Goal: Task Accomplishment & Management: Manage account settings

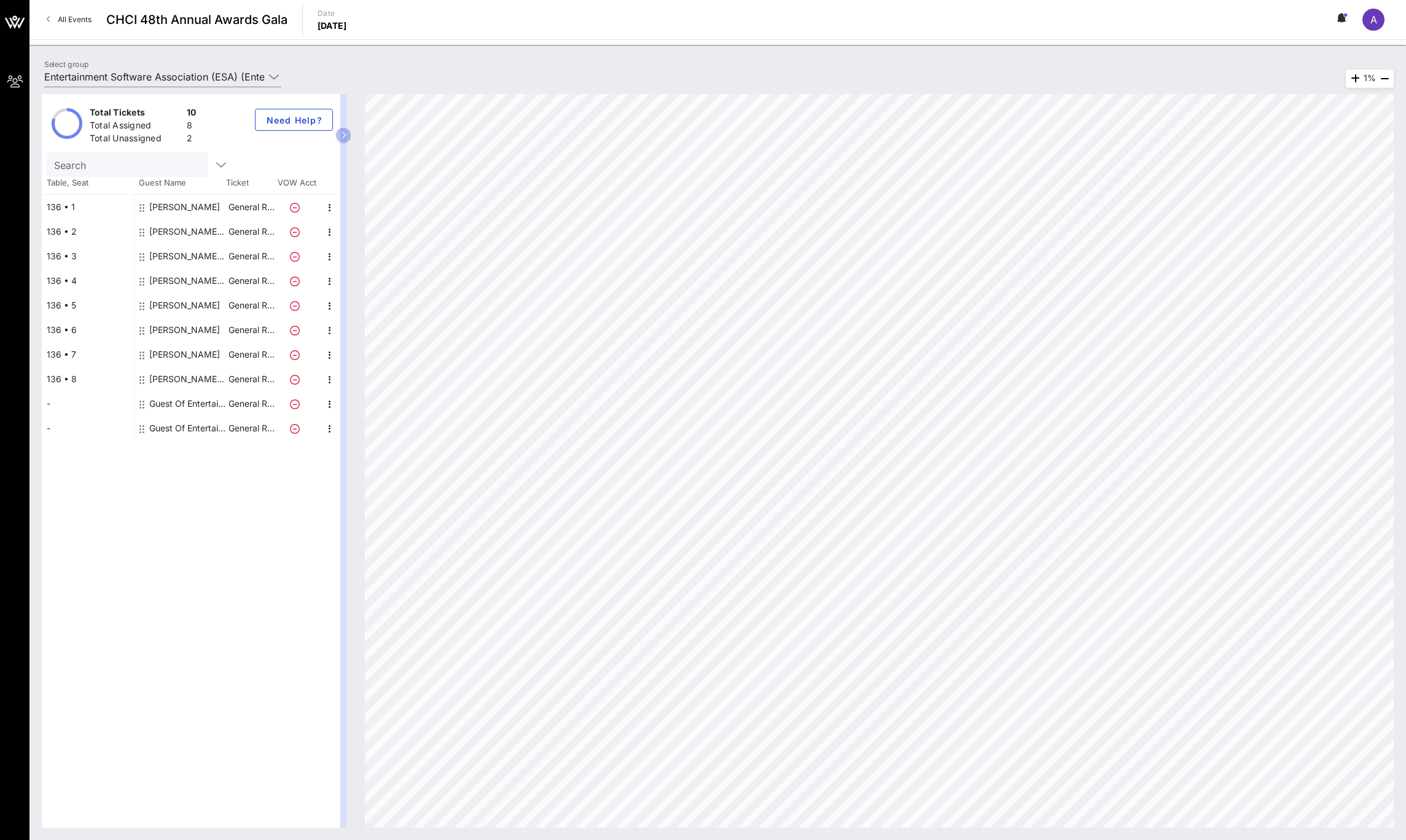
click at [179, 398] on div "Guest Of Entertainment Software Association (ESA)" at bounding box center [188, 403] width 77 height 24
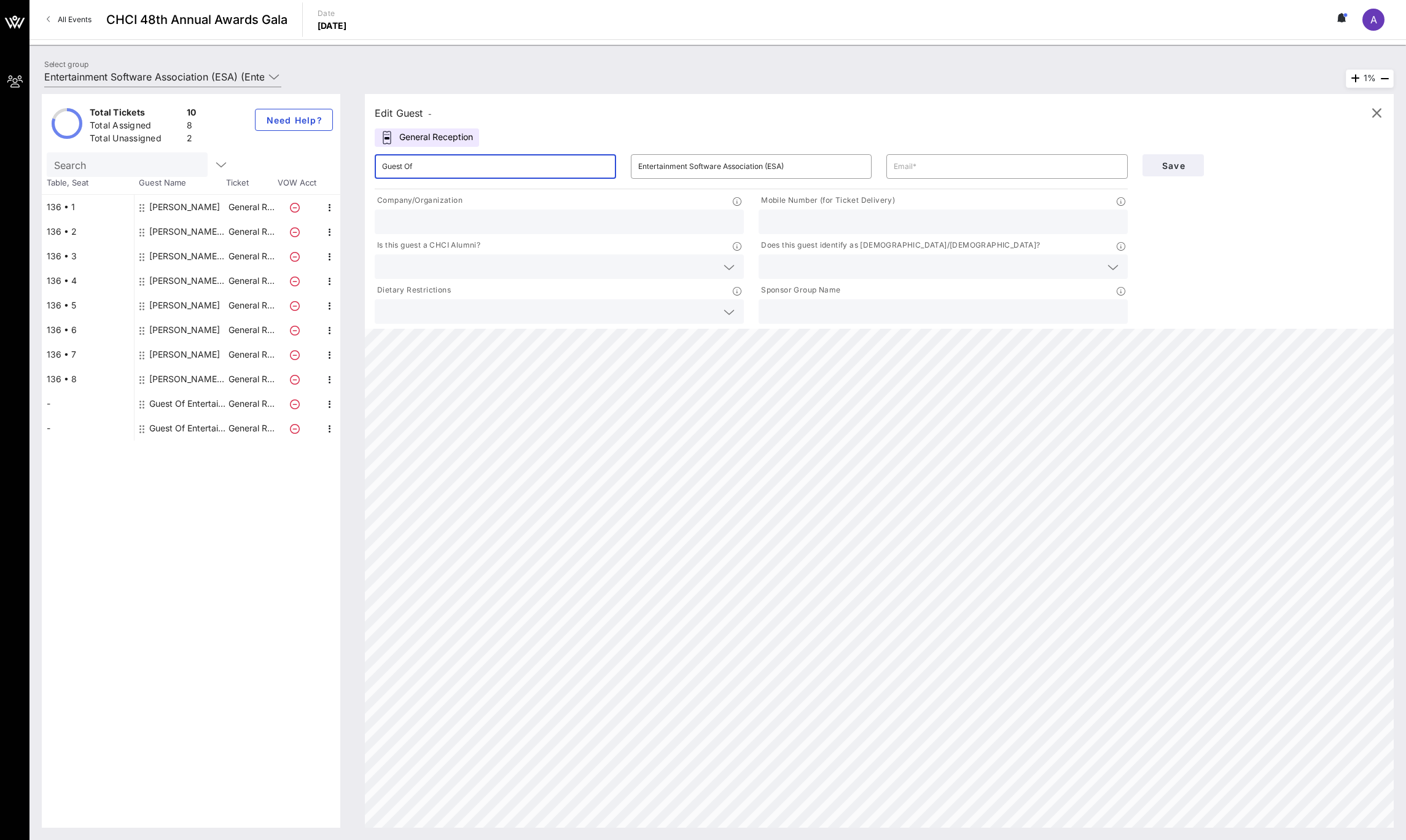
click at [457, 164] on input "Guest Of" at bounding box center [495, 167] width 227 height 20
type input "Luke [EMAIL_ADDRESS][DOMAIN_NAME]"
click at [604, 163] on input "Luke [EMAIL_ADDRESS][DOMAIN_NAME]" at bounding box center [495, 167] width 227 height 20
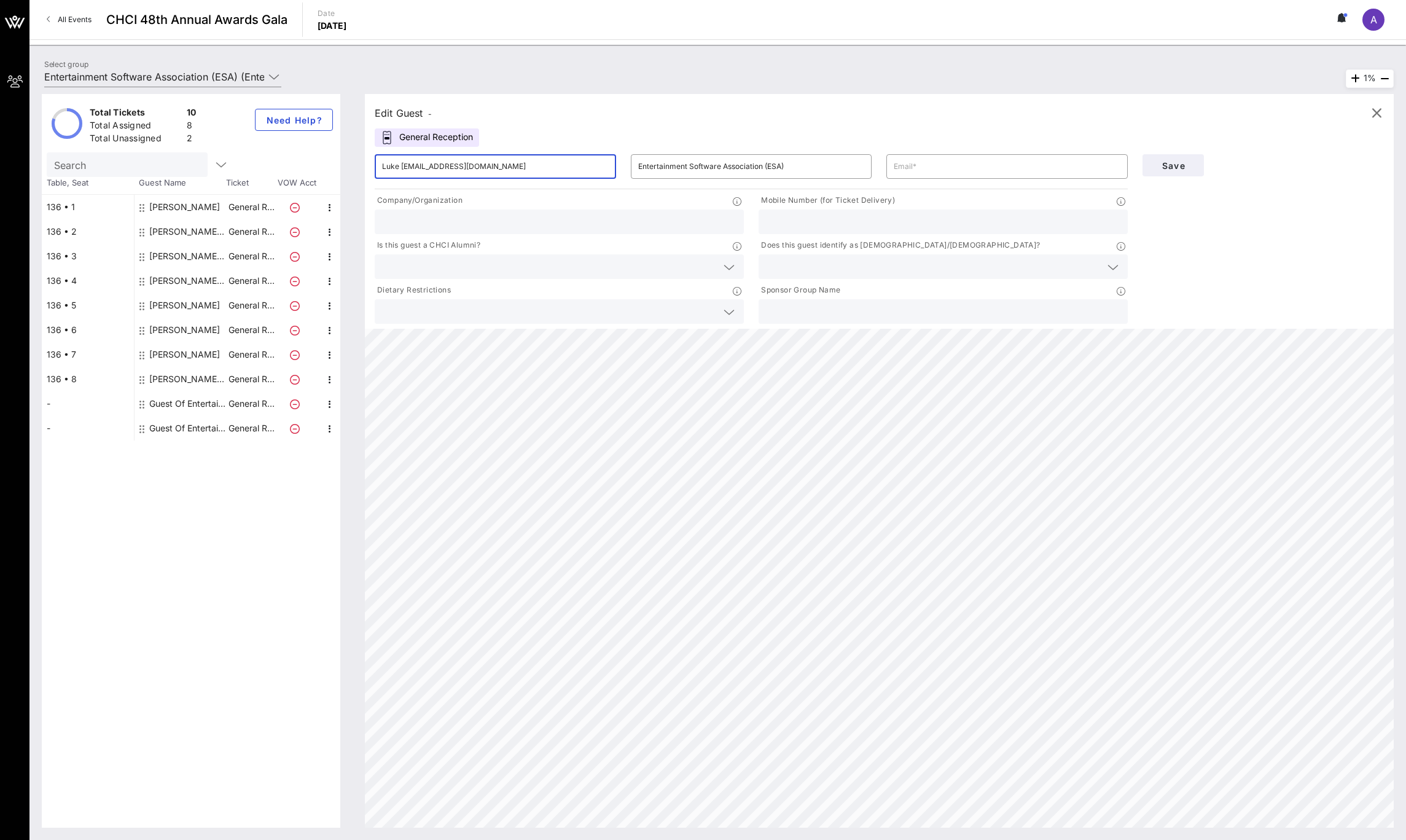
click at [604, 163] on input "Luke [EMAIL_ADDRESS][DOMAIN_NAME]" at bounding box center [495, 167] width 227 height 20
click at [912, 173] on input "text" at bounding box center [1007, 167] width 227 height 20
paste input "Luke [EMAIL_ADDRESS][DOMAIN_NAME]"
type input "Luke [EMAIL_ADDRESS][DOMAIN_NAME]"
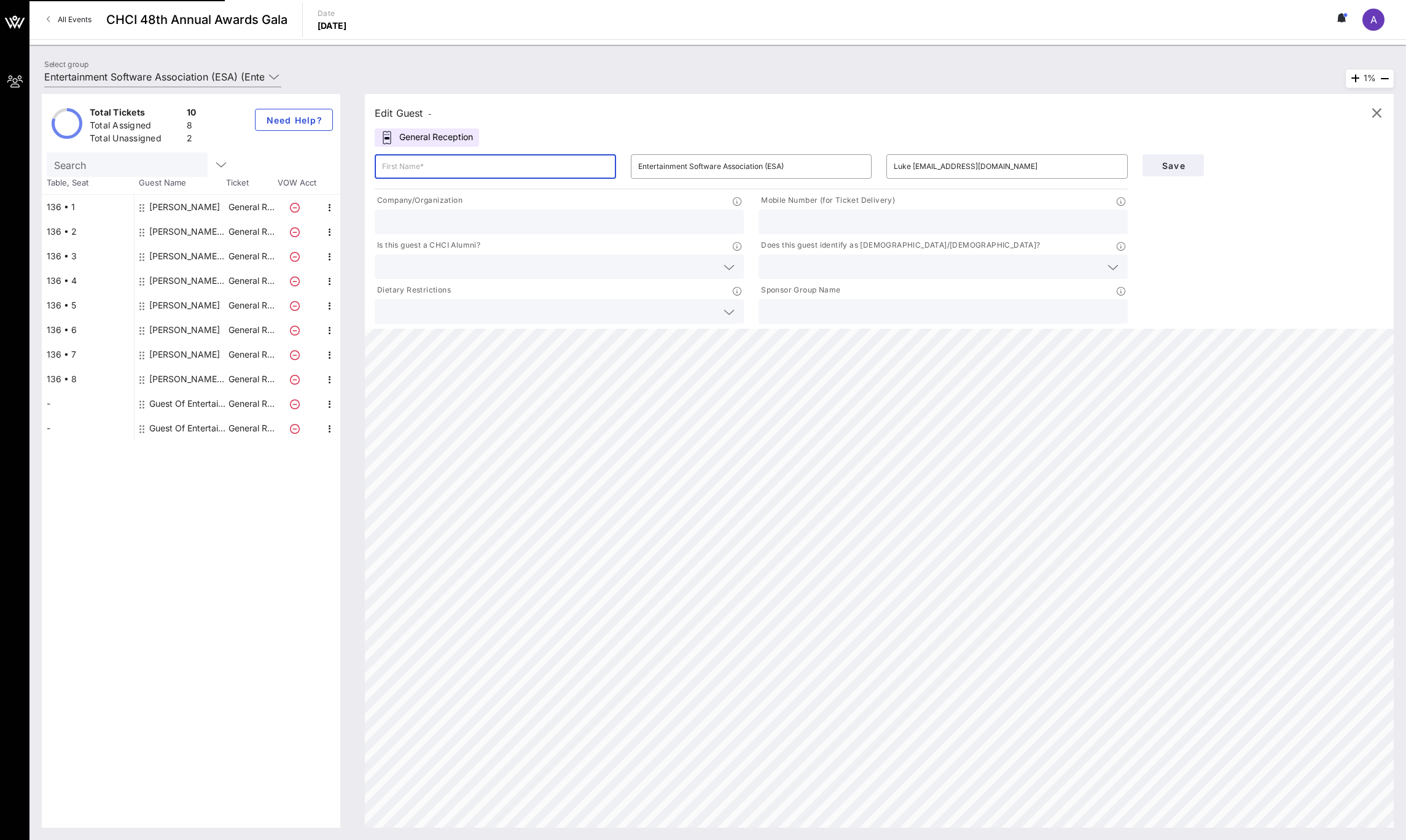
click at [578, 165] on input "text" at bounding box center [495, 167] width 227 height 20
type input "[PERSON_NAME]"
click at [712, 219] on input "text" at bounding box center [560, 222] width 355 height 16
type input "House Budget Office"
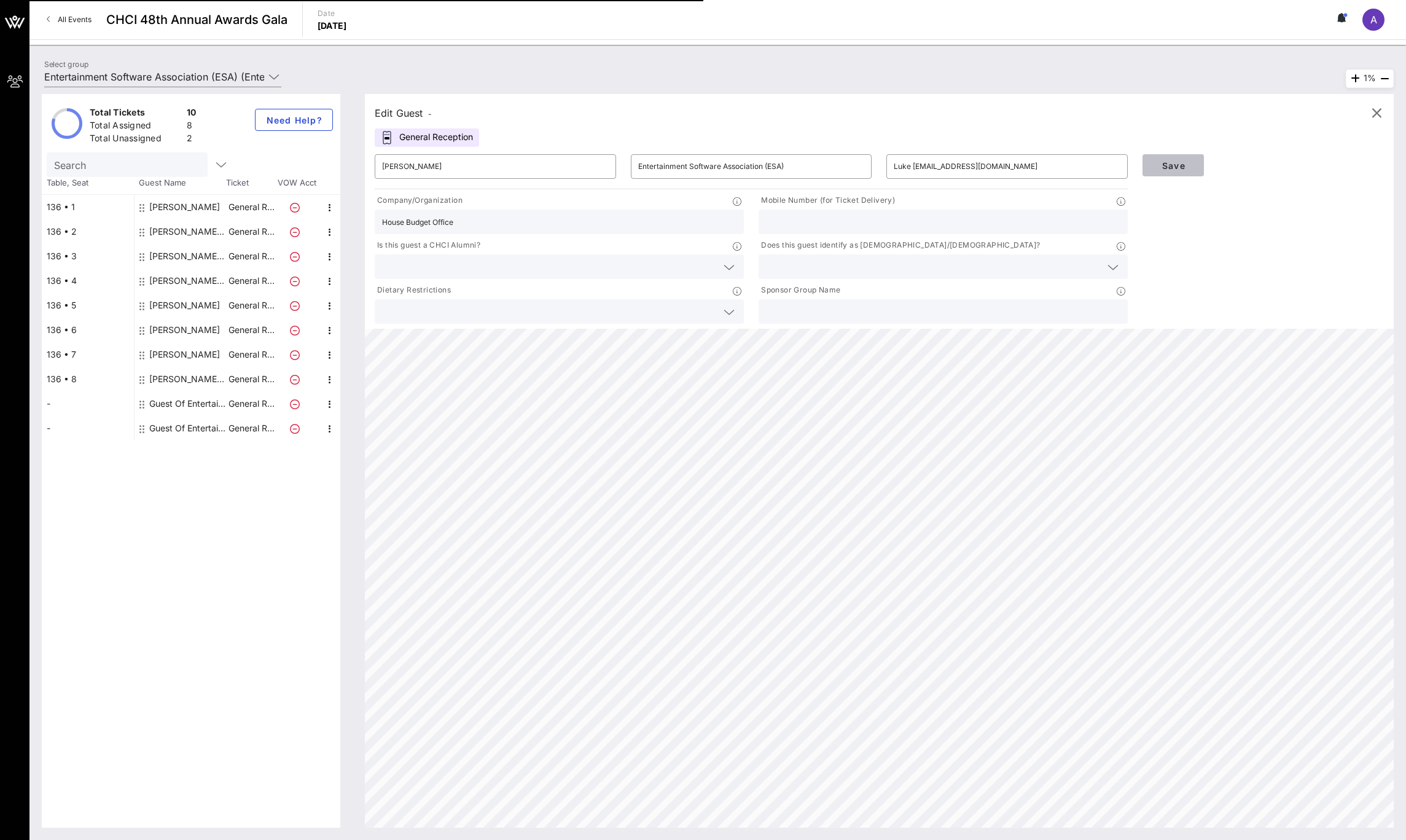
click at [1159, 166] on span "Save" at bounding box center [1173, 166] width 42 height 11
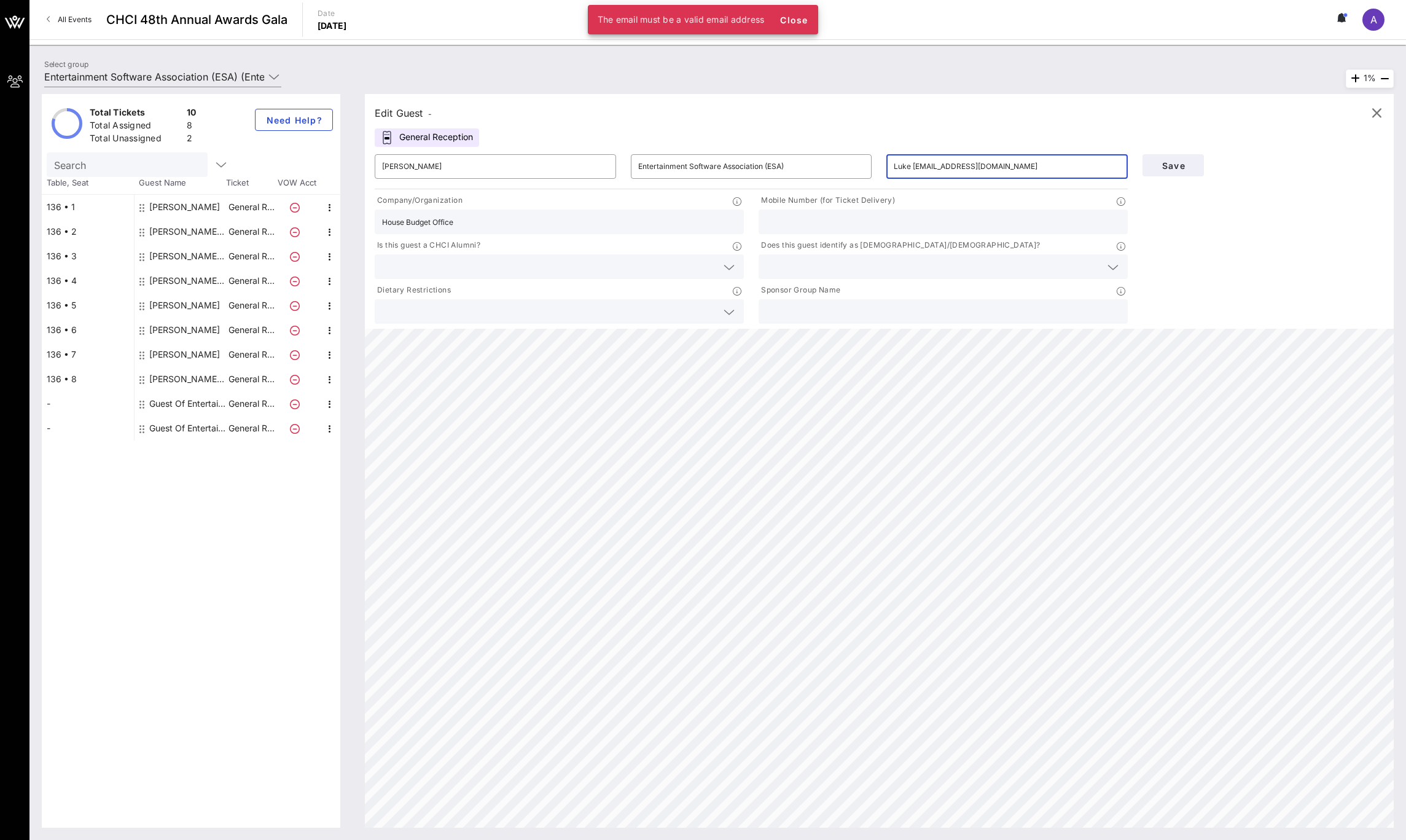
click at [915, 165] on input "Luke [EMAIL_ADDRESS][DOMAIN_NAME]" at bounding box center [1007, 167] width 227 height 20
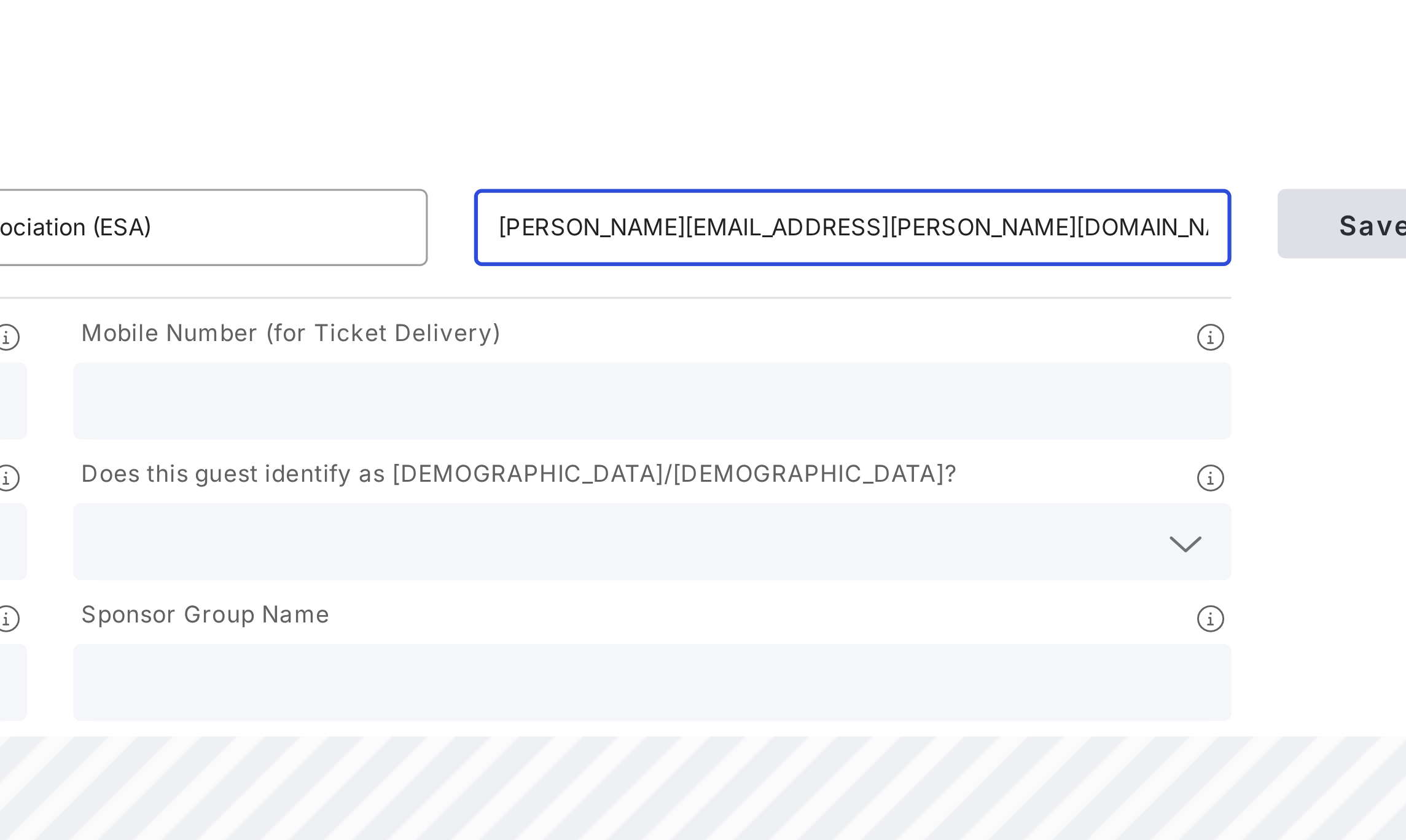
type input "[PERSON_NAME][EMAIL_ADDRESS][PERSON_NAME][DOMAIN_NAME]"
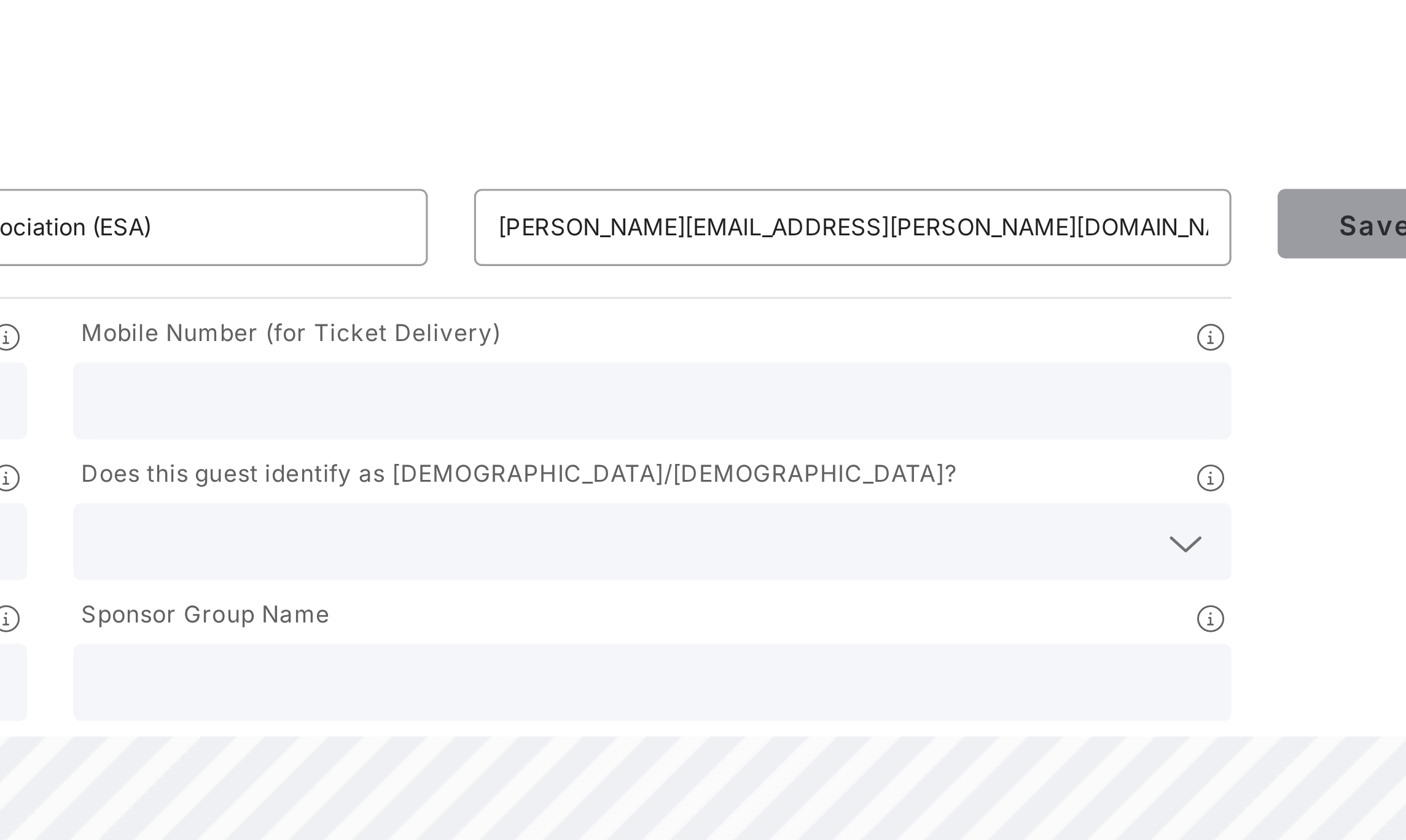
click at [1157, 172] on button "Save" at bounding box center [1173, 165] width 62 height 22
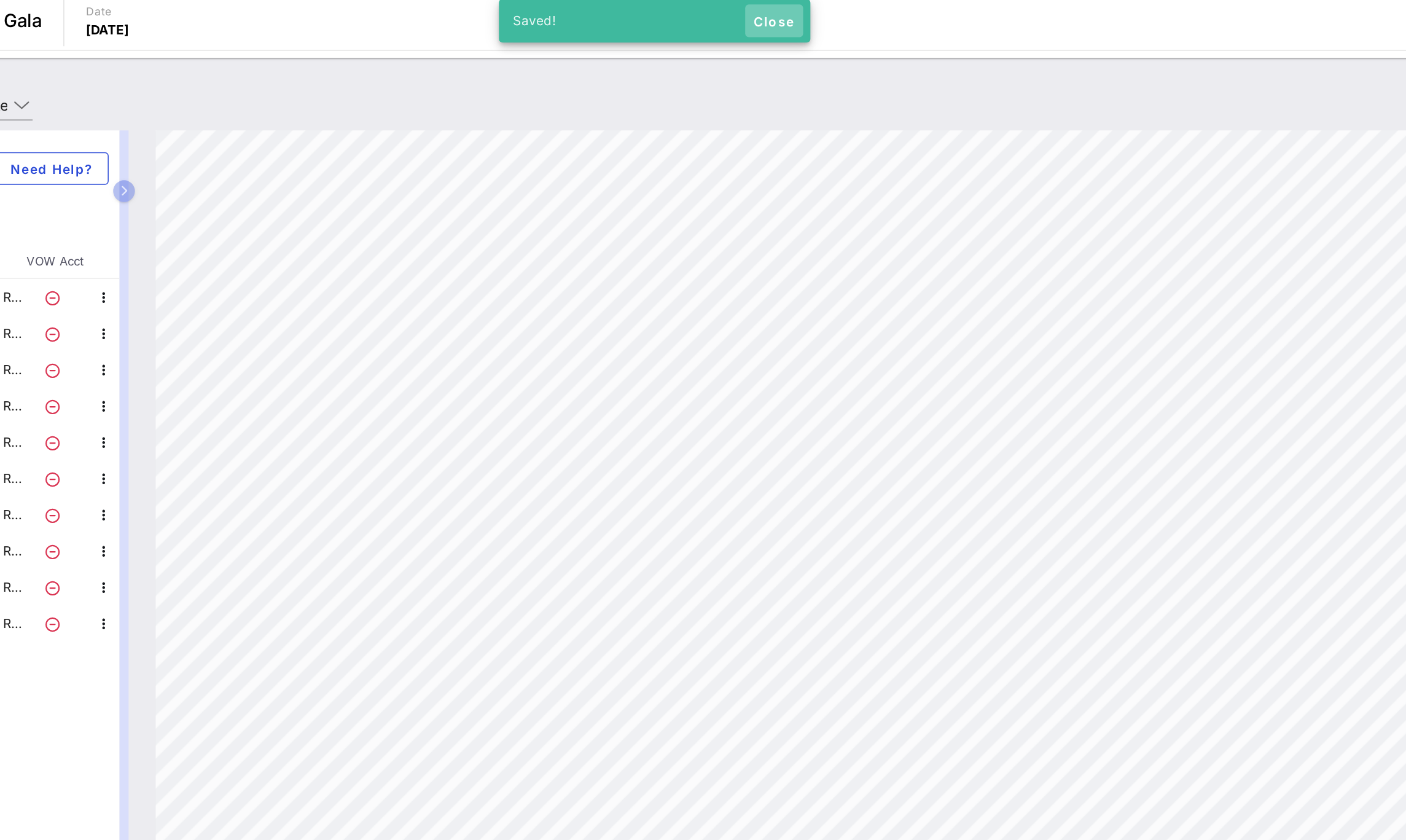
click at [782, 28] on button "Close" at bounding box center [784, 20] width 39 height 22
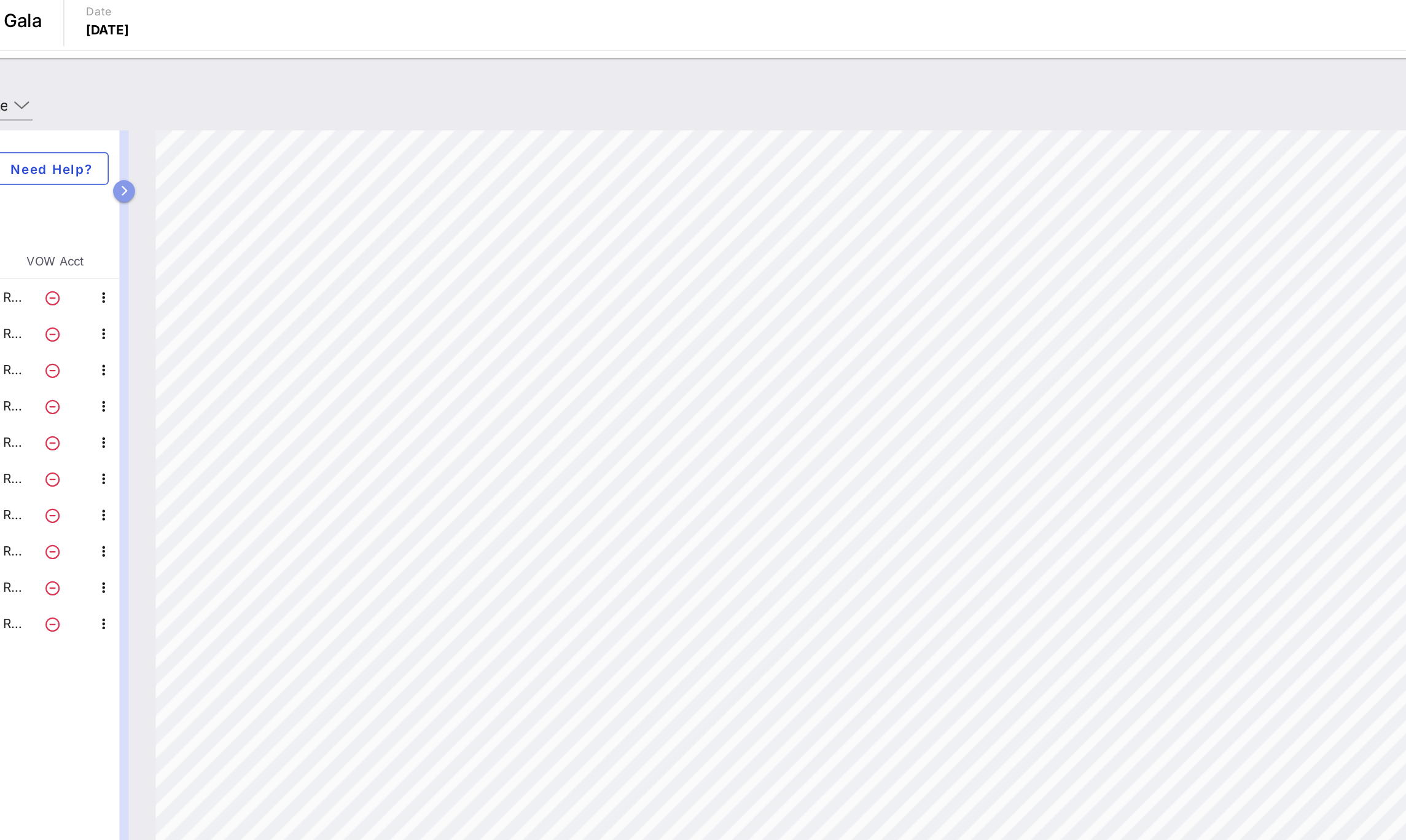
click at [341, 141] on button "button" at bounding box center [343, 135] width 14 height 14
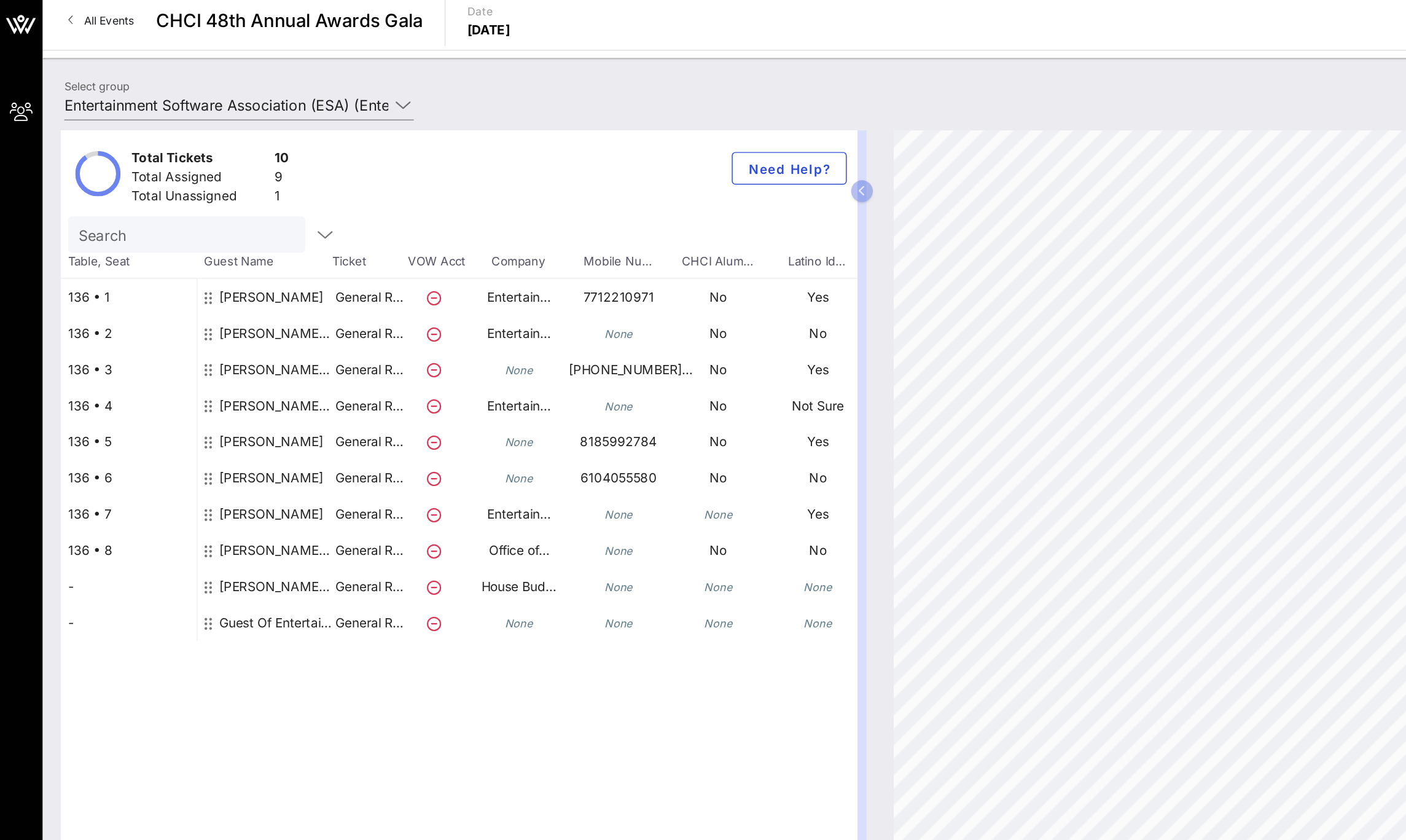
click at [193, 406] on div "[PERSON_NAME] Entertainment Software Association (ESA)" at bounding box center [188, 408] width 77 height 34
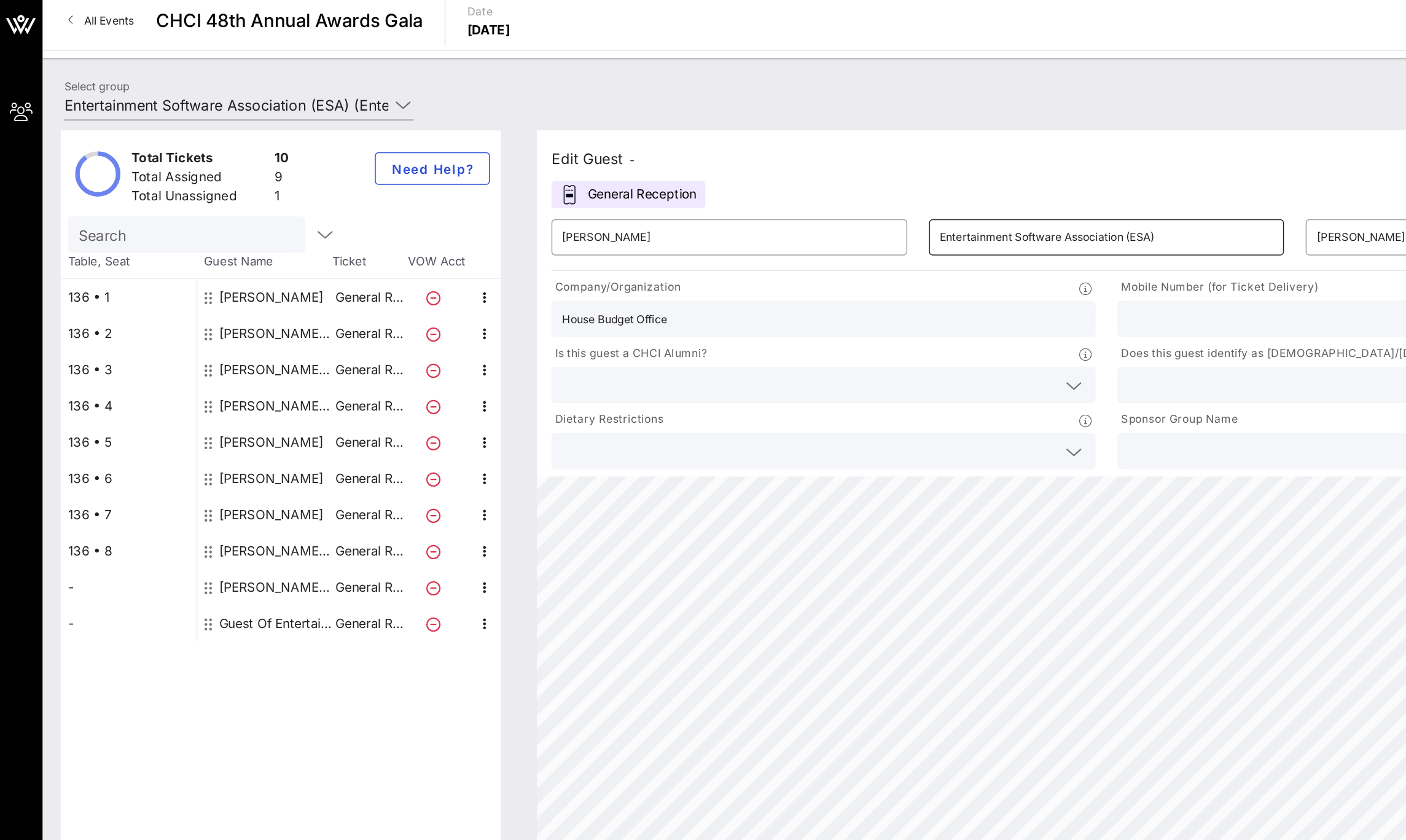
click at [713, 171] on input "Entertainment Software Association (ESA)" at bounding box center [751, 167] width 227 height 20
type input "[PERSON_NAME]"
click at [604, 166] on input "[PERSON_NAME]" at bounding box center [495, 167] width 227 height 20
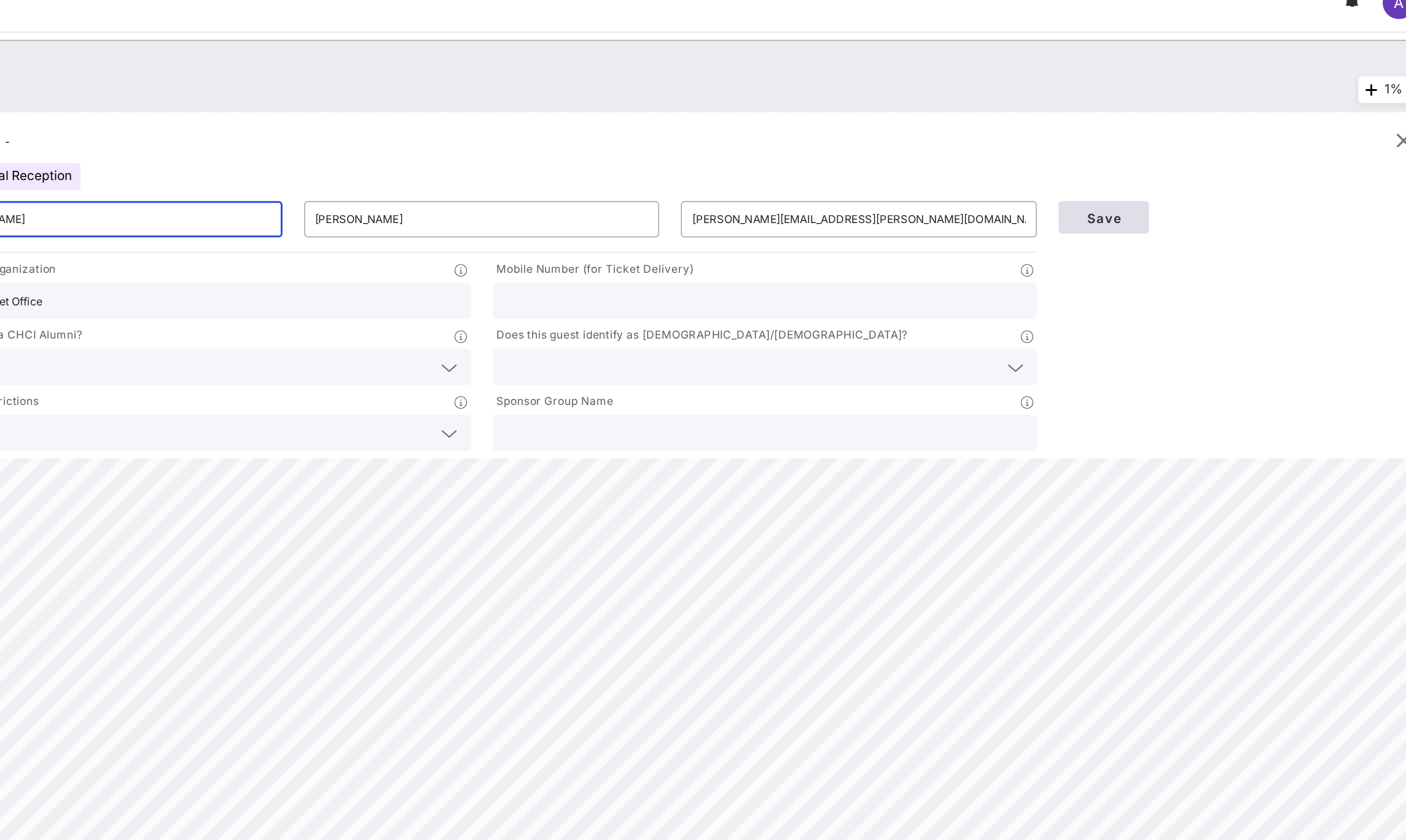
type input "[PERSON_NAME]"
click at [1187, 156] on button "Save" at bounding box center [1173, 165] width 62 height 22
click at [1024, 130] on div "Edit Guest - General Reception ​ [PERSON_NAME] ​ [PERSON_NAME] ​ [PERSON_NAME][…" at bounding box center [879, 211] width 1029 height 235
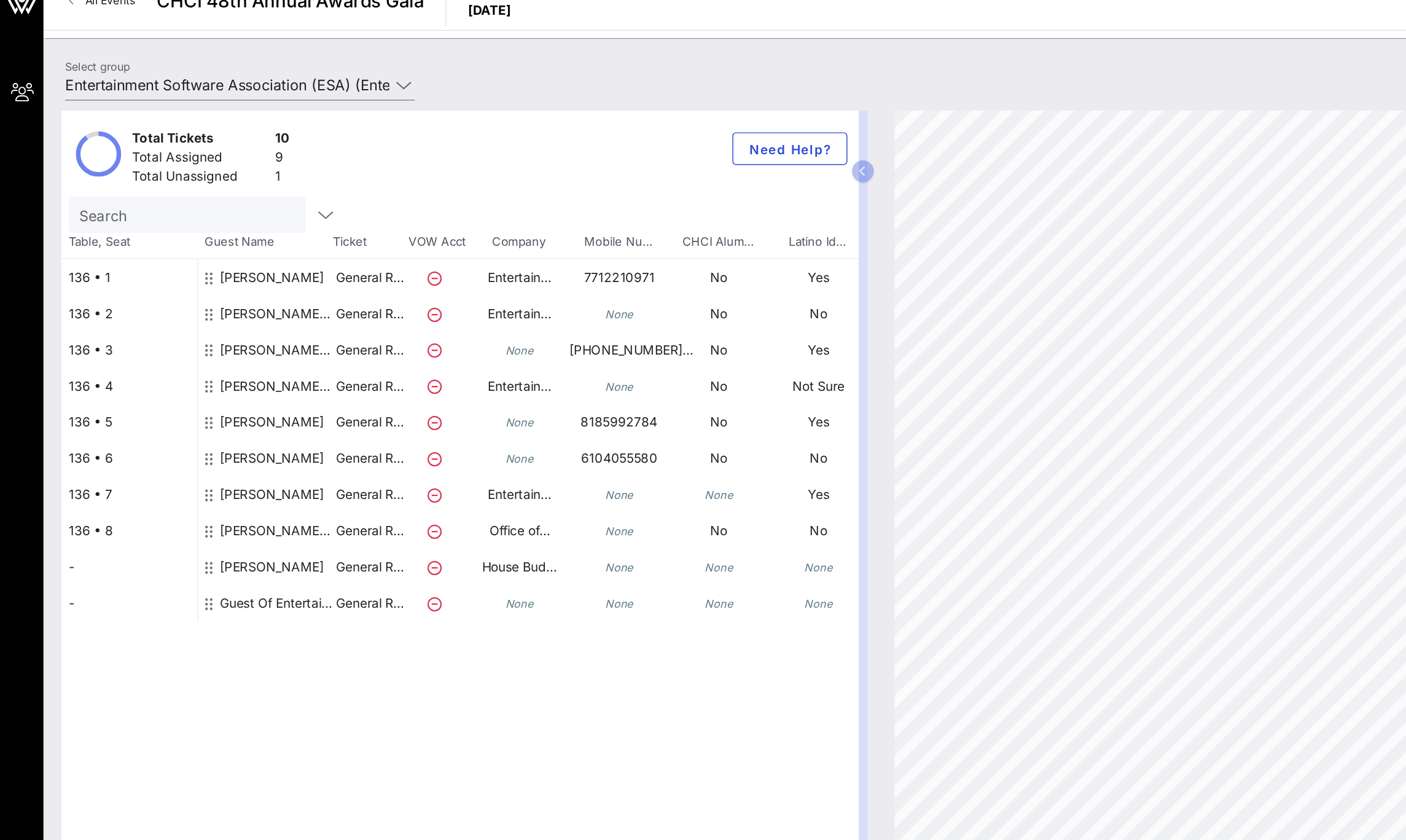
click at [170, 426] on div "Guest Of Entertainment Software Association (ESA)" at bounding box center [188, 427] width 77 height 24
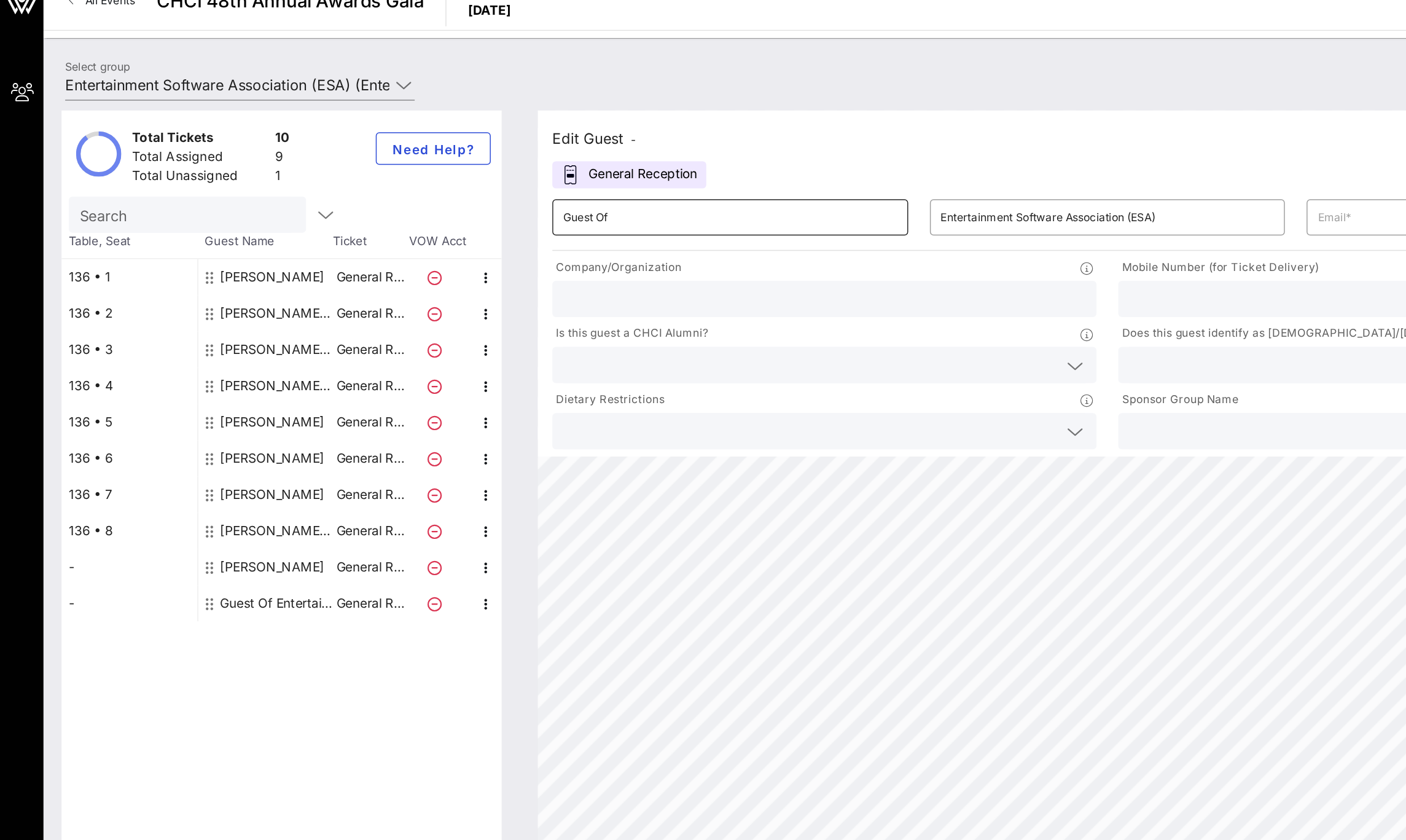
click at [416, 173] on input "Guest Of" at bounding box center [495, 167] width 227 height 20
type input "[PERSON_NAME]"
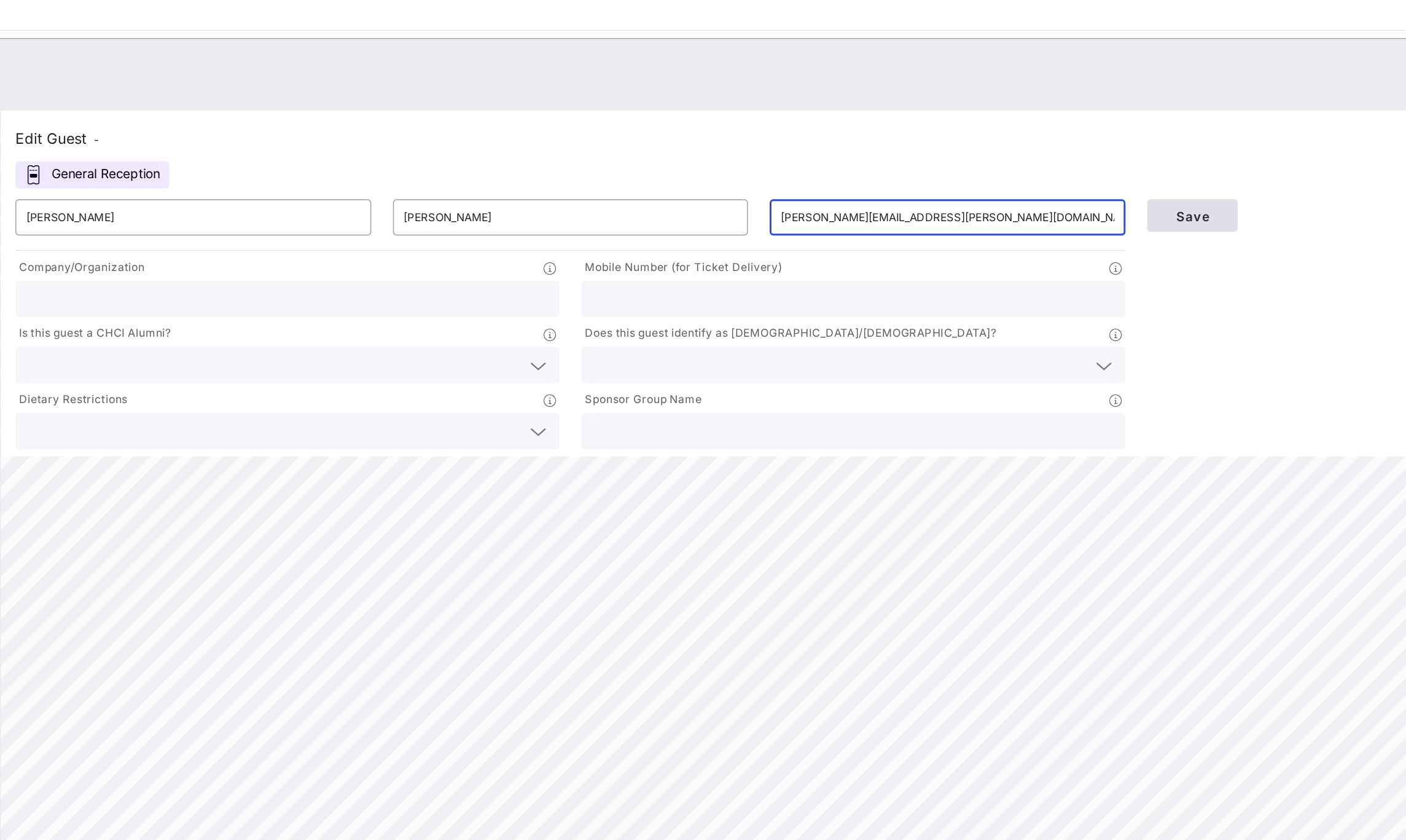
type input "[PERSON_NAME][EMAIL_ADDRESS][PERSON_NAME][DOMAIN_NAME]"
click at [1149, 171] on button "Save" at bounding box center [1173, 165] width 62 height 22
